Goal: Information Seeking & Learning: Learn about a topic

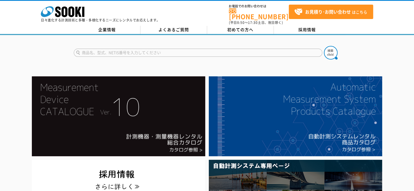
click at [215, 51] on input "text" at bounding box center [198, 53] width 248 height 8
type input "高圧検相器"
click at [324, 46] on button at bounding box center [331, 53] width 14 height 14
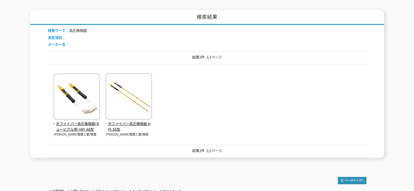
scroll to position [82, 0]
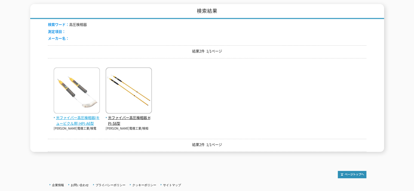
click at [81, 92] on img at bounding box center [77, 91] width 46 height 48
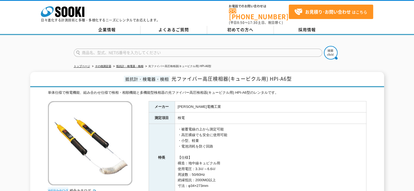
click at [136, 51] on input "text" at bounding box center [198, 53] width 248 height 8
type input "検電器"
click at [330, 50] on img at bounding box center [331, 53] width 14 height 14
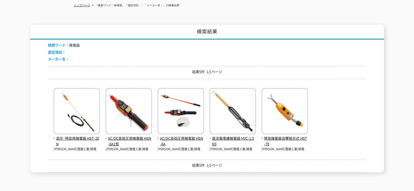
scroll to position [109, 0]
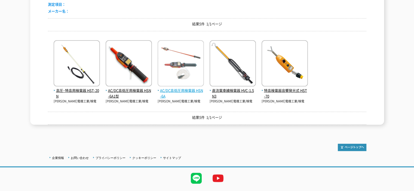
click at [185, 56] on img at bounding box center [180, 64] width 46 height 48
